Goal: Task Accomplishment & Management: Manage account settings

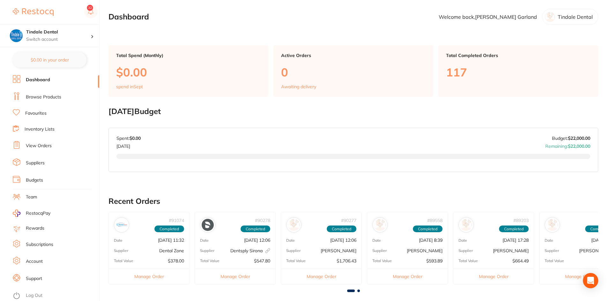
click at [48, 125] on li "Inventory Lists" at bounding box center [56, 129] width 86 height 9
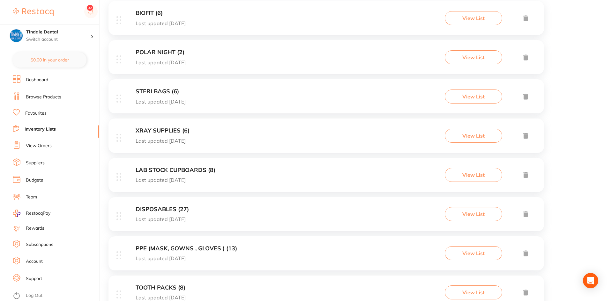
scroll to position [159, 0]
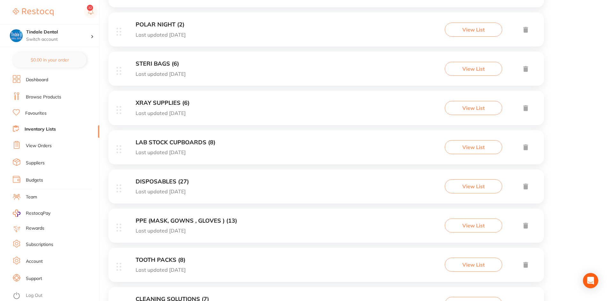
click at [165, 180] on h3 "DISPOSABLES (27)" at bounding box center [162, 182] width 53 height 7
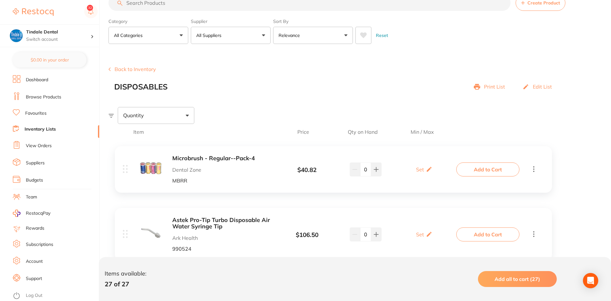
scroll to position [17, 0]
click at [37, 129] on link "Inventory Lists" at bounding box center [40, 129] width 31 height 6
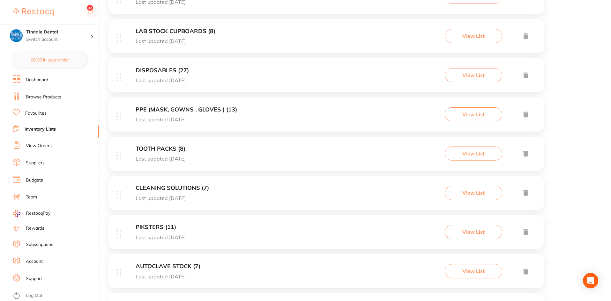
scroll to position [249, 0]
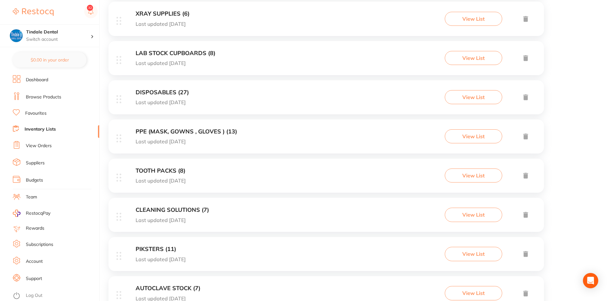
click at [167, 100] on p "Last updated [DATE]" at bounding box center [162, 103] width 53 height 6
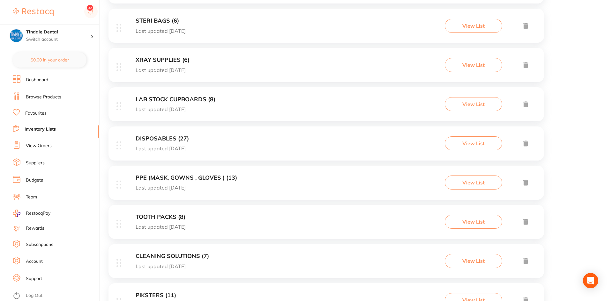
scroll to position [191, 0]
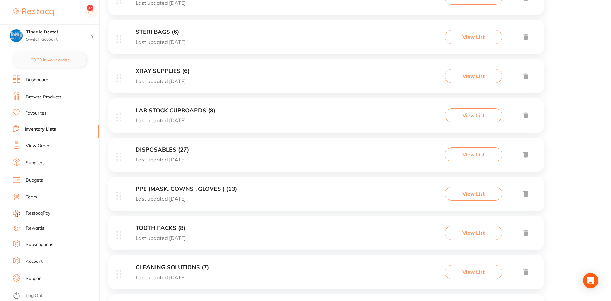
click at [138, 31] on h3 "STERI BAGS (6)" at bounding box center [161, 32] width 50 height 7
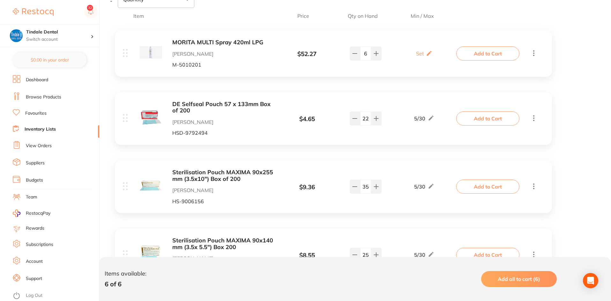
scroll to position [191, 0]
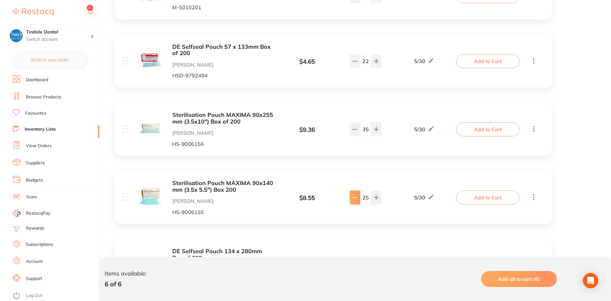
click at [356, 200] on icon at bounding box center [354, 197] width 5 height 5
type input "24"
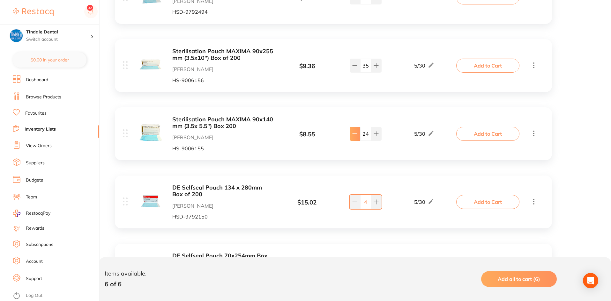
scroll to position [313, 0]
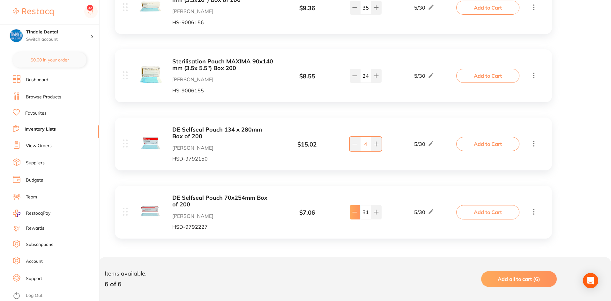
click at [353, 215] on icon at bounding box center [354, 212] width 5 height 5
type input "30"
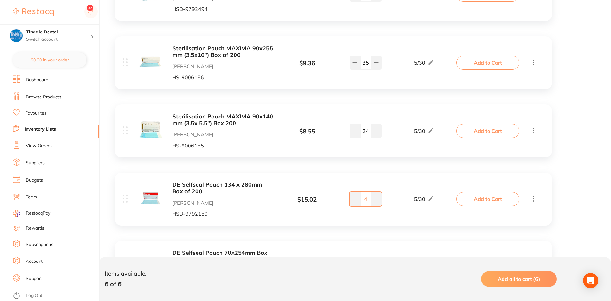
scroll to position [249, 0]
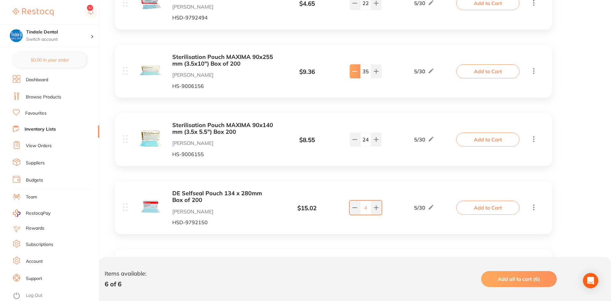
click at [358, 73] on button at bounding box center [355, 71] width 11 height 14
type input "34"
click at [43, 131] on link "Inventory Lists" at bounding box center [40, 129] width 31 height 6
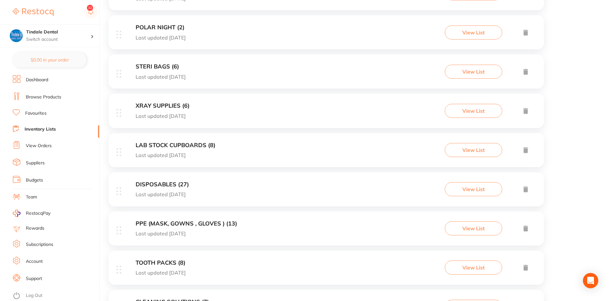
scroll to position [159, 0]
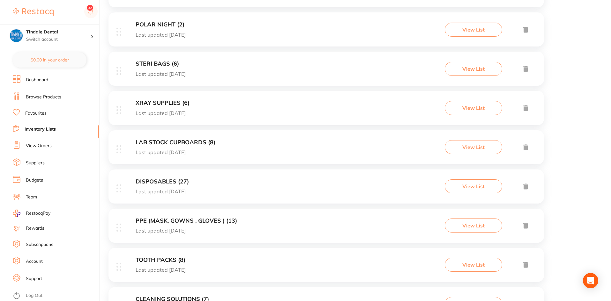
click at [178, 222] on h3 "PPE (MASK, GOWNS , GLOVES ) (13)" at bounding box center [186, 221] width 101 height 7
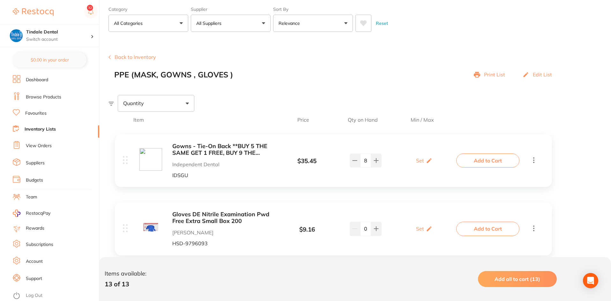
scroll to position [64, 0]
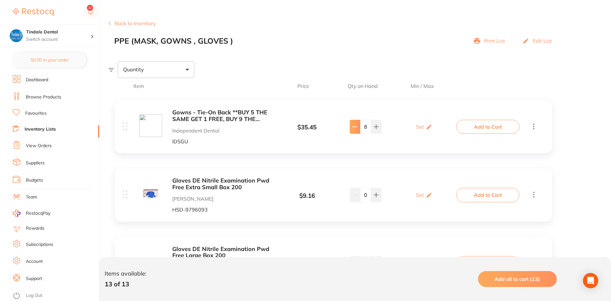
click at [356, 132] on button at bounding box center [355, 127] width 11 height 14
type input "7"
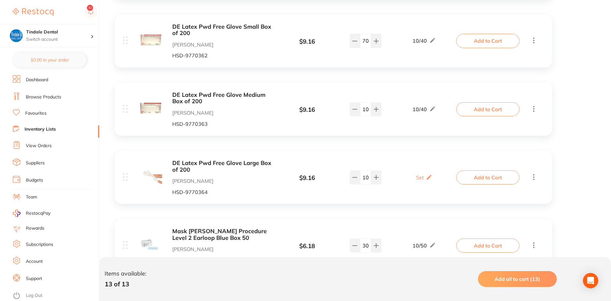
scroll to position [798, 0]
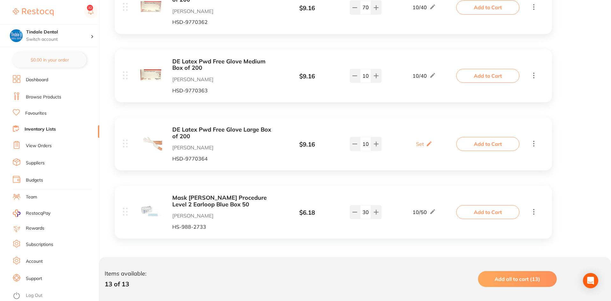
click at [44, 129] on link "Inventory Lists" at bounding box center [40, 129] width 31 height 6
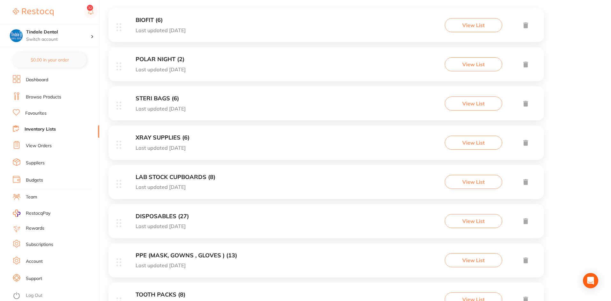
scroll to position [159, 0]
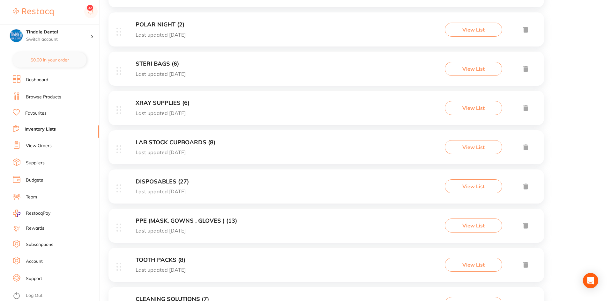
click at [165, 183] on h3 "DISPOSABLES (27)" at bounding box center [162, 182] width 53 height 7
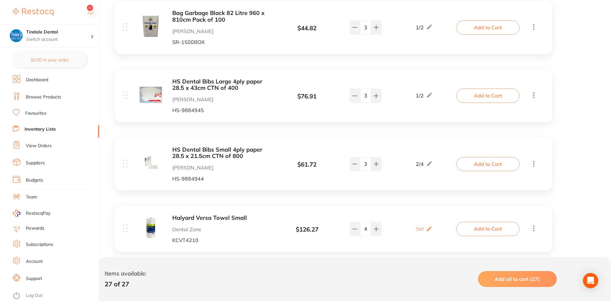
scroll to position [1212, 0]
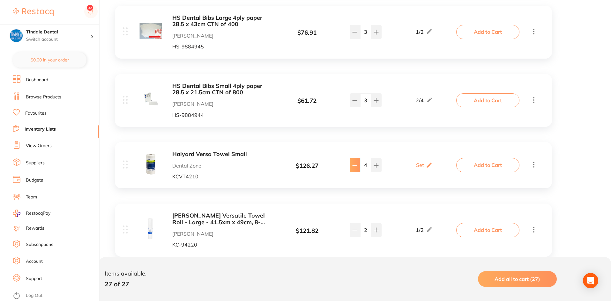
click at [355, 163] on icon at bounding box center [354, 165] width 5 height 5
type input "3"
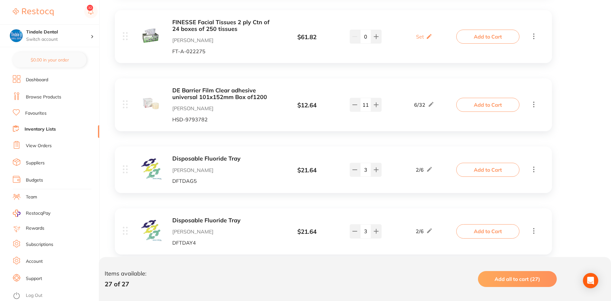
scroll to position [1675, 0]
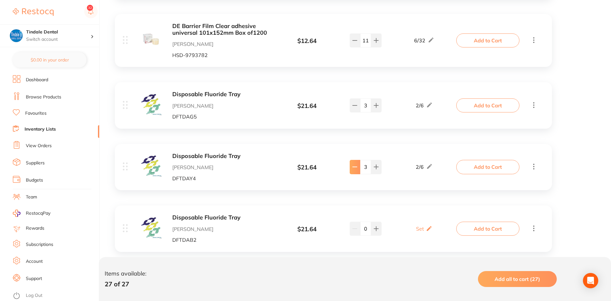
click at [356, 160] on button at bounding box center [355, 167] width 11 height 14
type input "2"
click at [37, 129] on link "Inventory Lists" at bounding box center [40, 129] width 31 height 6
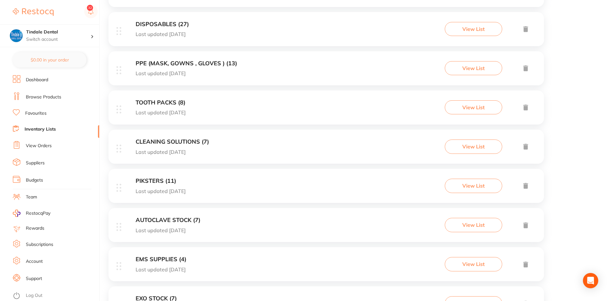
scroll to position [313, 0]
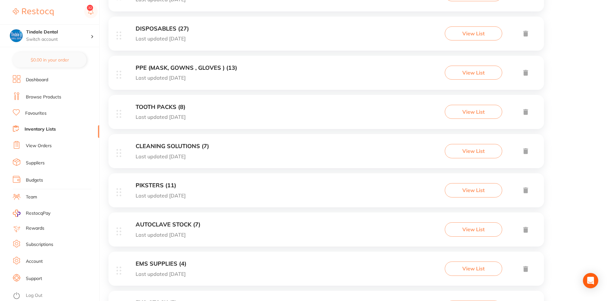
click at [166, 108] on h3 "TOOTH PACKS (8)" at bounding box center [161, 107] width 50 height 7
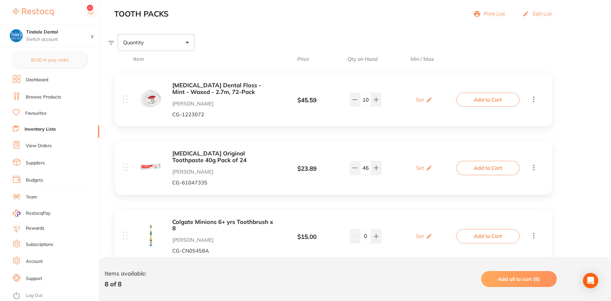
scroll to position [96, 0]
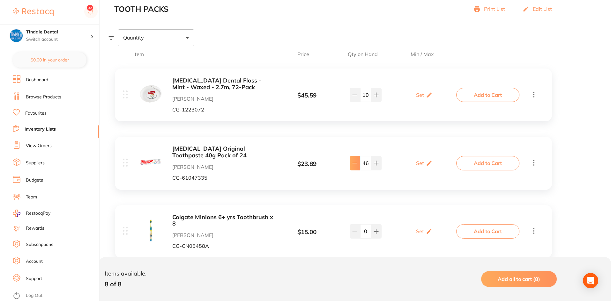
click at [358, 166] on button at bounding box center [355, 163] width 11 height 14
click at [357, 166] on button at bounding box center [355, 163] width 11 height 14
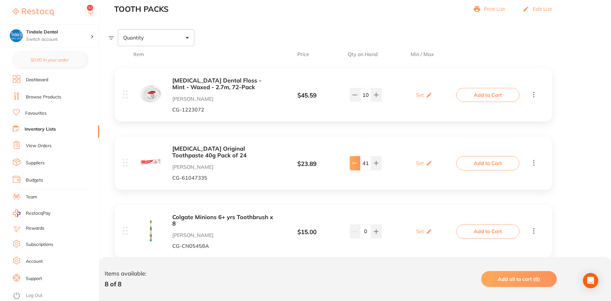
click at [357, 166] on button at bounding box center [355, 163] width 11 height 14
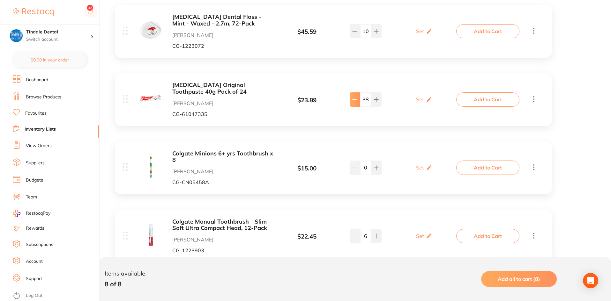
click at [357, 106] on button at bounding box center [355, 99] width 11 height 14
type input "36"
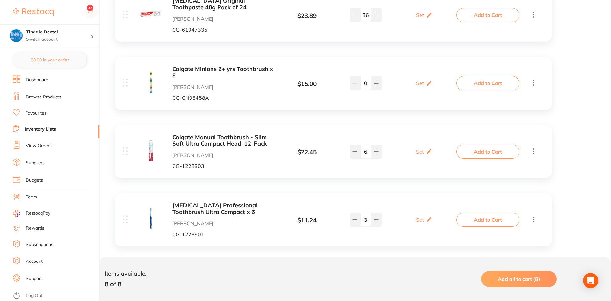
scroll to position [287, 0]
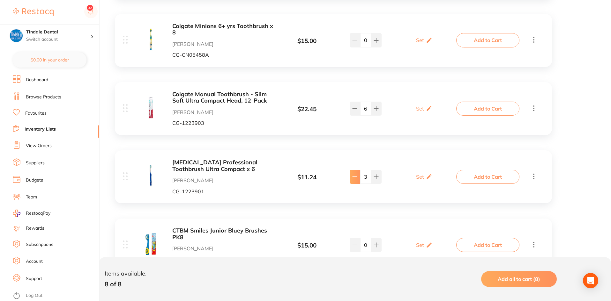
click at [351, 179] on button at bounding box center [355, 177] width 11 height 14
type input "2"
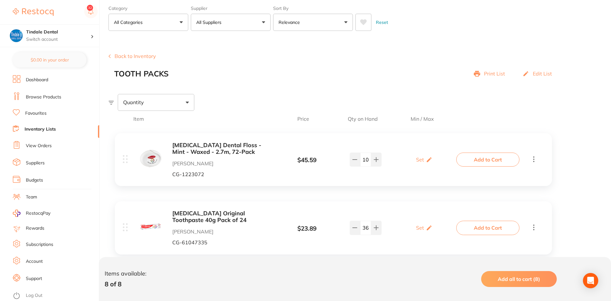
scroll to position [0, 0]
